Goal: Task Accomplishment & Management: Manage account settings

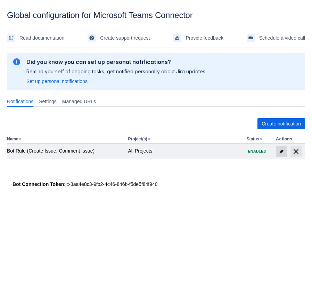
click at [280, 153] on span "edit" at bounding box center [282, 152] width 6 height 6
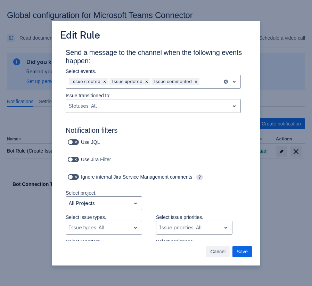
click at [219, 249] on span "Cancel" at bounding box center [217, 251] width 15 height 11
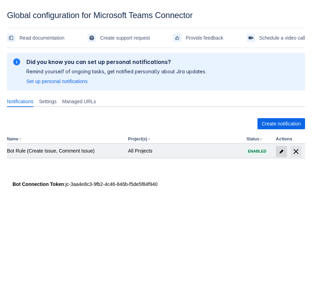
click at [283, 150] on span "edit" at bounding box center [282, 152] width 6 height 6
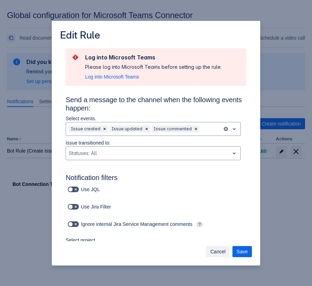
click at [213, 249] on span "Cancel" at bounding box center [217, 251] width 15 height 11
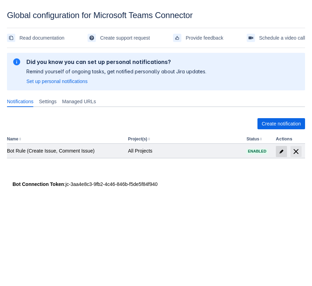
click at [281, 146] on span at bounding box center [281, 151] width 11 height 11
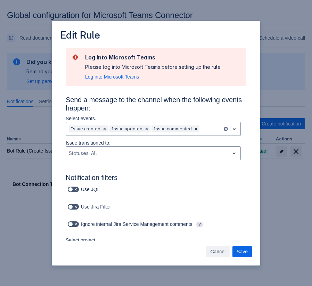
click at [222, 249] on span "Cancel" at bounding box center [217, 251] width 15 height 11
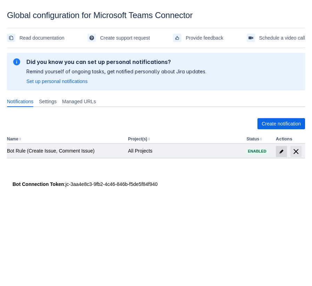
click at [280, 154] on span "edit" at bounding box center [282, 152] width 6 height 6
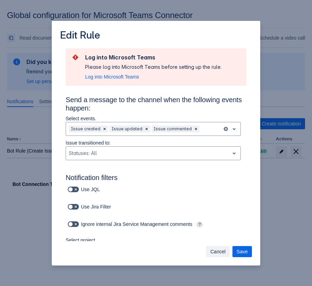
click at [219, 250] on span "Cancel" at bounding box center [217, 251] width 15 height 11
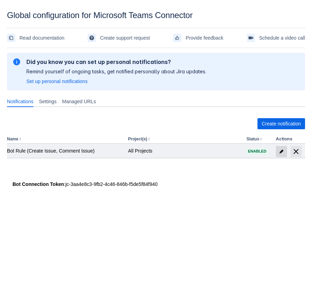
click at [277, 153] on span at bounding box center [281, 151] width 11 height 11
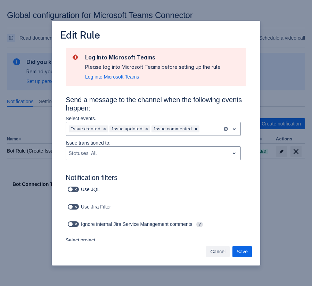
click at [212, 249] on span "Cancel" at bounding box center [217, 251] width 15 height 11
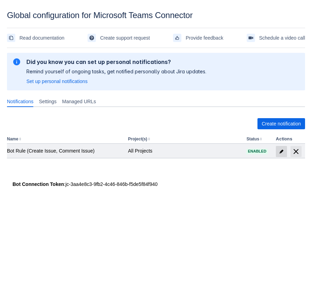
click at [276, 152] on span at bounding box center [281, 151] width 11 height 11
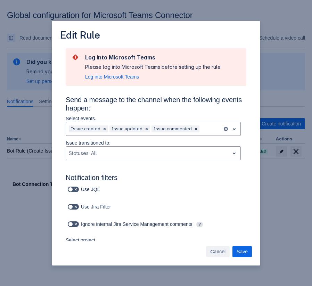
click at [219, 251] on span "Cancel" at bounding box center [217, 251] width 15 height 11
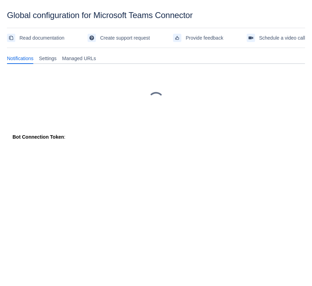
click at [244, 52] on div "Please refresh the page and try again. If the issue persist please contact supp…" at bounding box center [156, 104] width 298 height 106
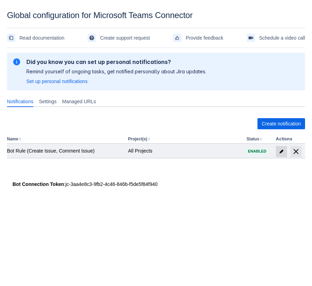
click at [282, 147] on span at bounding box center [281, 151] width 11 height 11
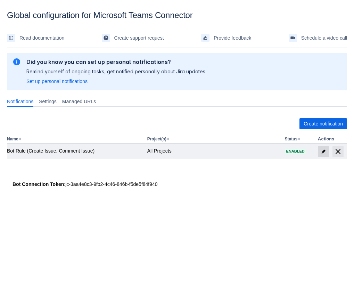
click at [323, 151] on span "edit" at bounding box center [324, 152] width 6 height 6
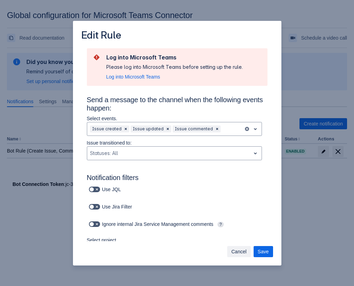
click at [236, 256] on span "Cancel" at bounding box center [238, 251] width 15 height 11
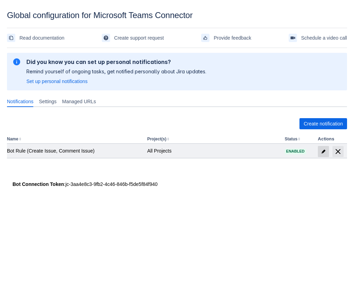
click at [322, 150] on span "edit" at bounding box center [324, 152] width 6 height 6
click at [317, 148] on td at bounding box center [331, 151] width 32 height 14
click at [319, 148] on span at bounding box center [323, 151] width 11 height 11
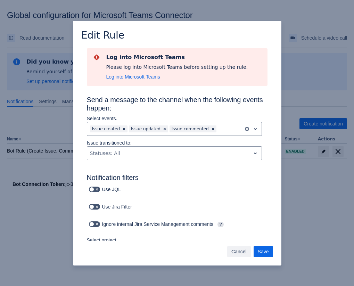
click at [235, 252] on span "Cancel" at bounding box center [238, 251] width 15 height 11
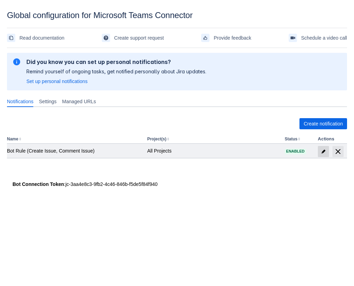
click at [322, 151] on span "edit" at bounding box center [324, 152] width 6 height 6
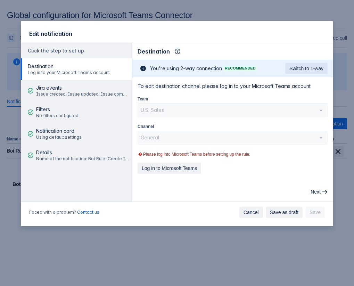
click at [246, 213] on span "Cancel" at bounding box center [251, 212] width 15 height 11
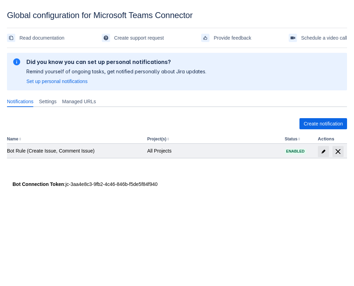
click at [317, 149] on td at bounding box center [331, 151] width 32 height 14
click at [321, 151] on span "edit" at bounding box center [324, 152] width 6 height 6
click at [325, 149] on span "edit" at bounding box center [324, 152] width 6 height 6
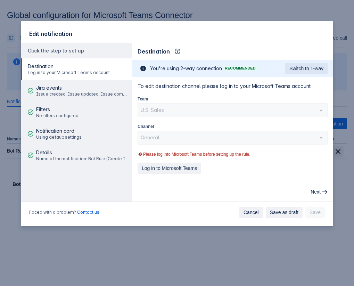
click at [246, 216] on span "Cancel" at bounding box center [251, 212] width 15 height 11
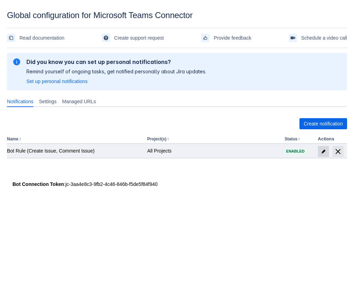
click at [323, 153] on span "edit" at bounding box center [324, 152] width 6 height 6
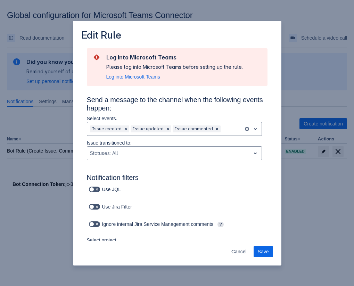
click at [238, 244] on div "Cancel Save" at bounding box center [177, 253] width 209 height 25
click at [240, 249] on span "Cancel" at bounding box center [238, 251] width 15 height 11
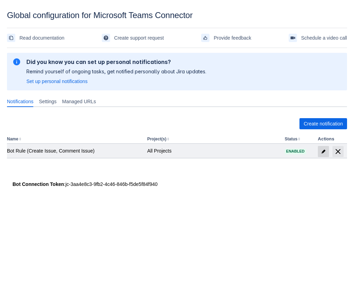
click at [323, 151] on span "edit" at bounding box center [324, 152] width 6 height 6
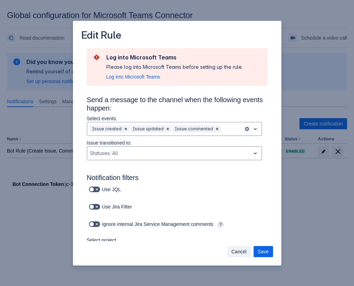
click at [233, 256] on span "Cancel" at bounding box center [238, 251] width 15 height 11
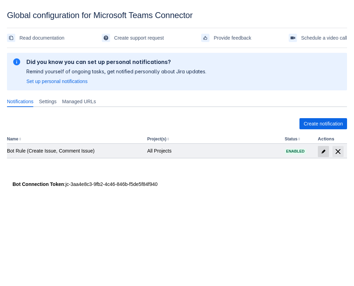
click at [325, 149] on span "edit" at bounding box center [324, 152] width 6 height 6
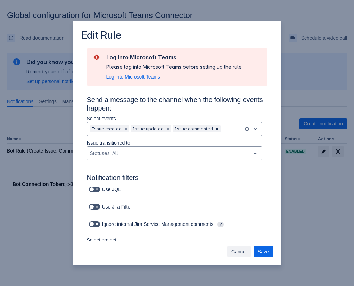
click at [235, 250] on span "Cancel" at bounding box center [238, 251] width 15 height 11
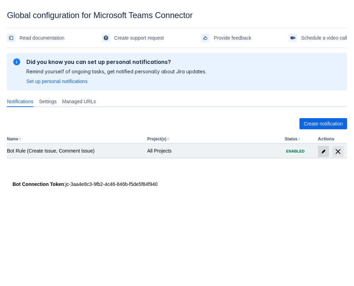
click at [323, 152] on span "edit" at bounding box center [324, 152] width 6 height 6
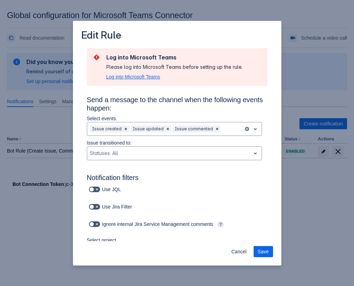
click at [154, 79] on span "Log into Microsoft Teams" at bounding box center [133, 76] width 54 height 7
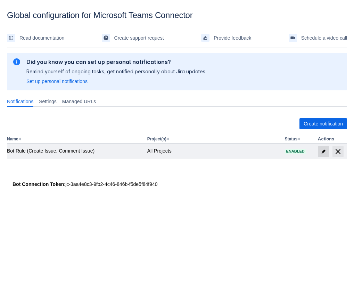
click at [324, 151] on span "edit" at bounding box center [324, 152] width 6 height 6
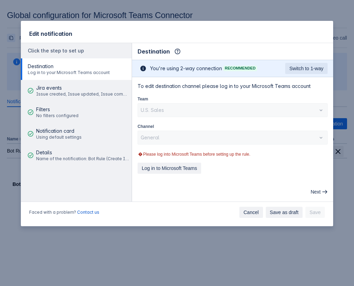
click at [260, 212] on button "Cancel" at bounding box center [251, 212] width 24 height 11
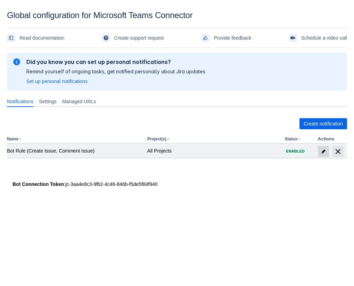
click at [322, 149] on span "edit" at bounding box center [324, 152] width 6 height 6
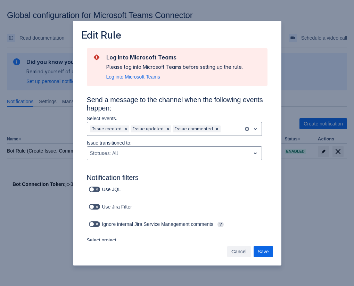
click at [234, 246] on span "Cancel" at bounding box center [238, 251] width 15 height 11
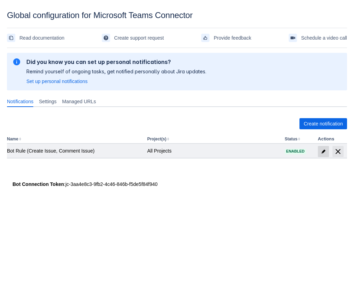
click at [324, 152] on span "edit" at bounding box center [324, 152] width 6 height 6
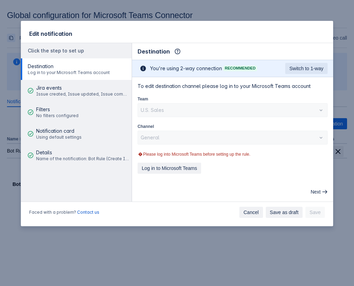
click at [253, 213] on span "Cancel" at bounding box center [251, 212] width 15 height 11
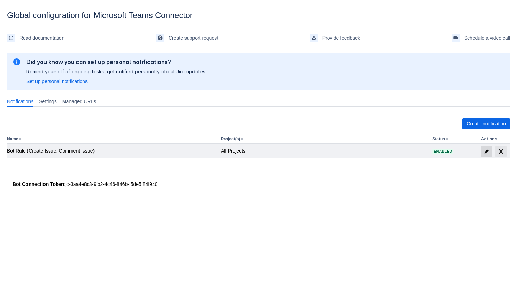
click at [484, 152] on span "edit" at bounding box center [487, 152] width 6 height 6
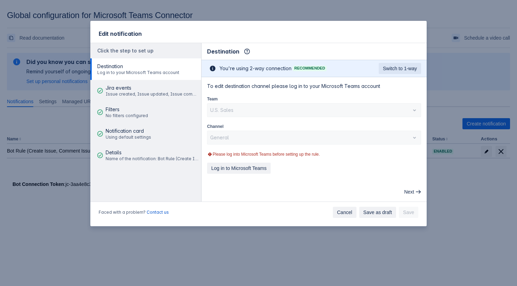
click at [347, 212] on span "Cancel" at bounding box center [344, 212] width 15 height 11
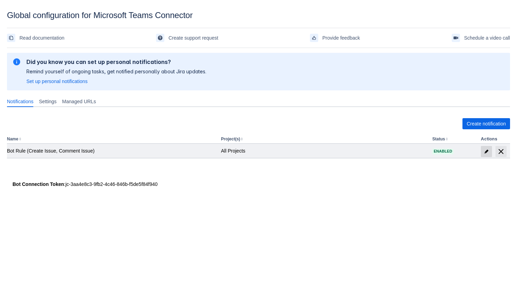
click at [484, 153] on span "edit" at bounding box center [487, 152] width 6 height 6
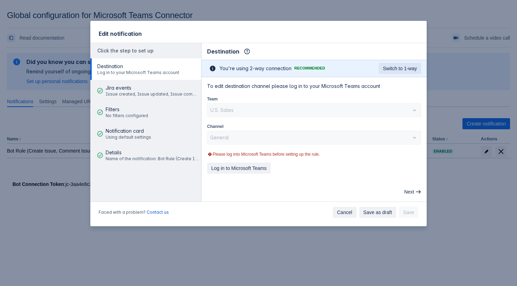
click at [344, 213] on span "Cancel" at bounding box center [344, 212] width 15 height 11
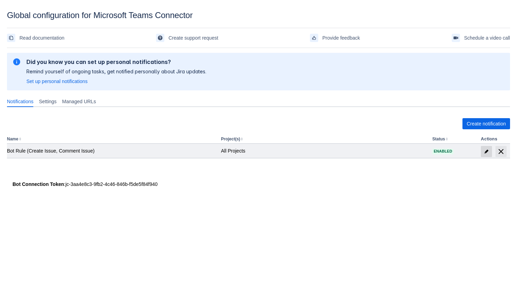
click at [488, 153] on span "edit" at bounding box center [487, 152] width 6 height 6
click at [486, 152] on span "edit" at bounding box center [487, 152] width 6 height 6
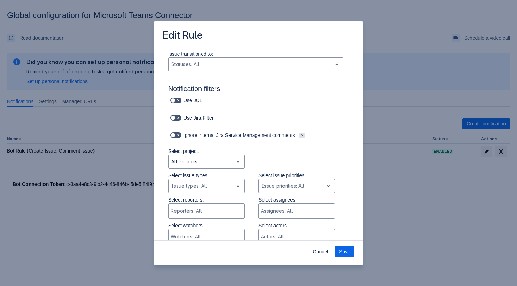
scroll to position [35, 0]
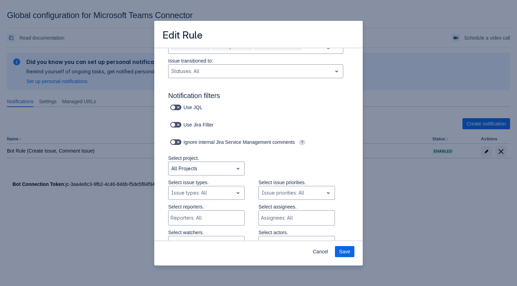
click at [55, 55] on div "Edit Rule Send a message to the channel when the following events happen: Selec…" at bounding box center [258, 143] width 517 height 286
